Goal: Task Accomplishment & Management: Use online tool/utility

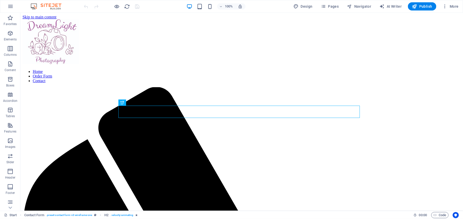
scroll to position [164, 0]
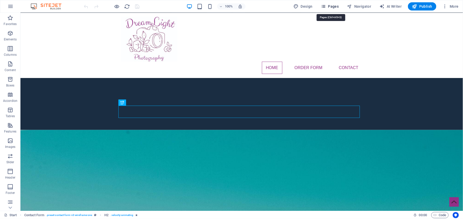
click at [326, 7] on icon "button" at bounding box center [323, 6] width 5 height 5
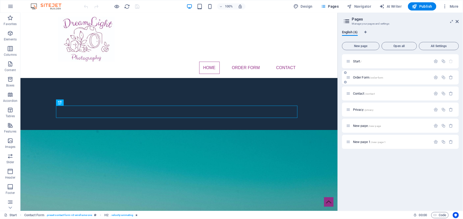
click at [364, 77] on span "Order Form /order-form" at bounding box center [368, 78] width 30 height 4
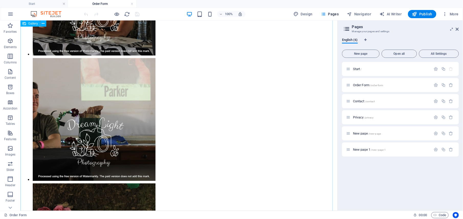
scroll to position [1530, 0]
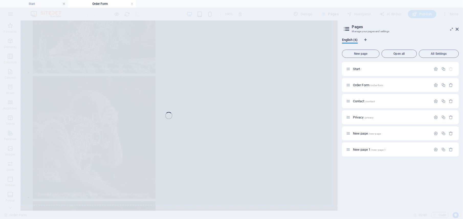
select select "4"
select select "%"
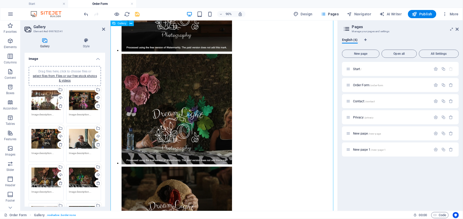
scroll to position [1371, 0]
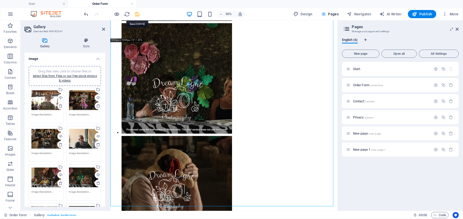
click at [136, 14] on icon "save" at bounding box center [138, 14] width 6 height 6
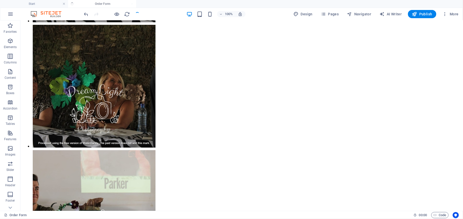
scroll to position [2274, 0]
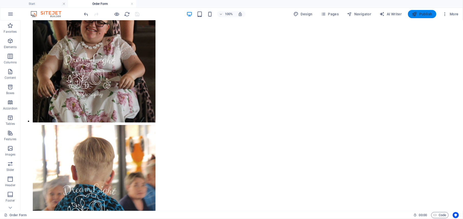
click at [417, 14] on icon "button" at bounding box center [414, 14] width 5 height 5
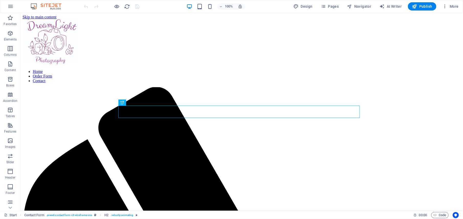
scroll to position [164, 0]
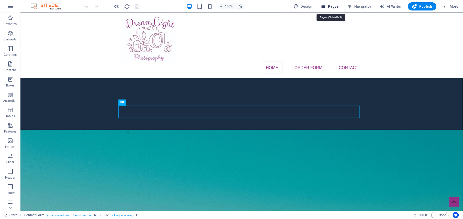
click at [324, 8] on icon "button" at bounding box center [323, 6] width 5 height 5
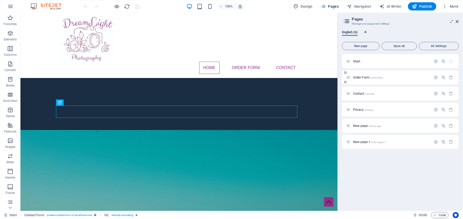
click at [355, 76] on span "Order Form /order-form" at bounding box center [368, 78] width 30 height 4
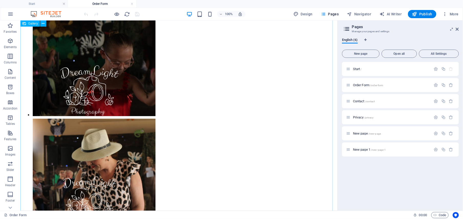
scroll to position [1765, 0]
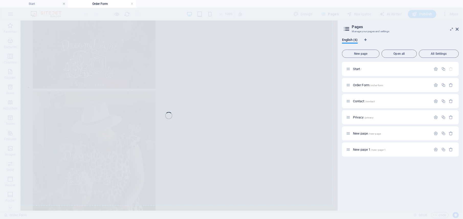
select select "4"
select select "%"
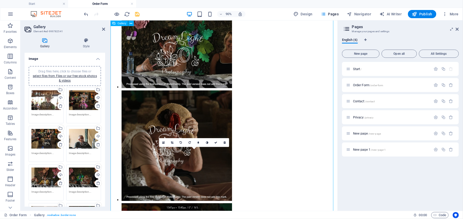
scroll to position [1496, 0]
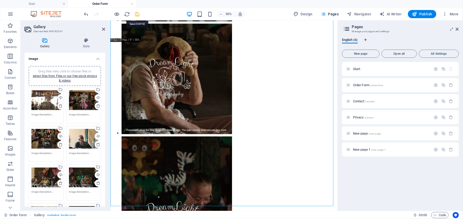
click at [138, 15] on icon "save" at bounding box center [138, 14] width 6 height 6
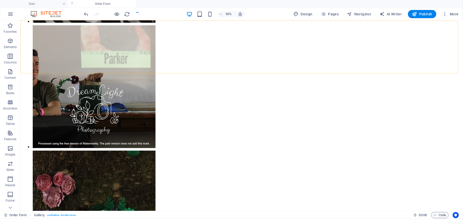
scroll to position [2495, 0]
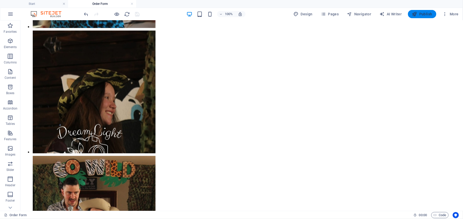
click at [424, 14] on span "Publish" at bounding box center [422, 14] width 20 height 5
